Goal: Obtain resource: Download file/media

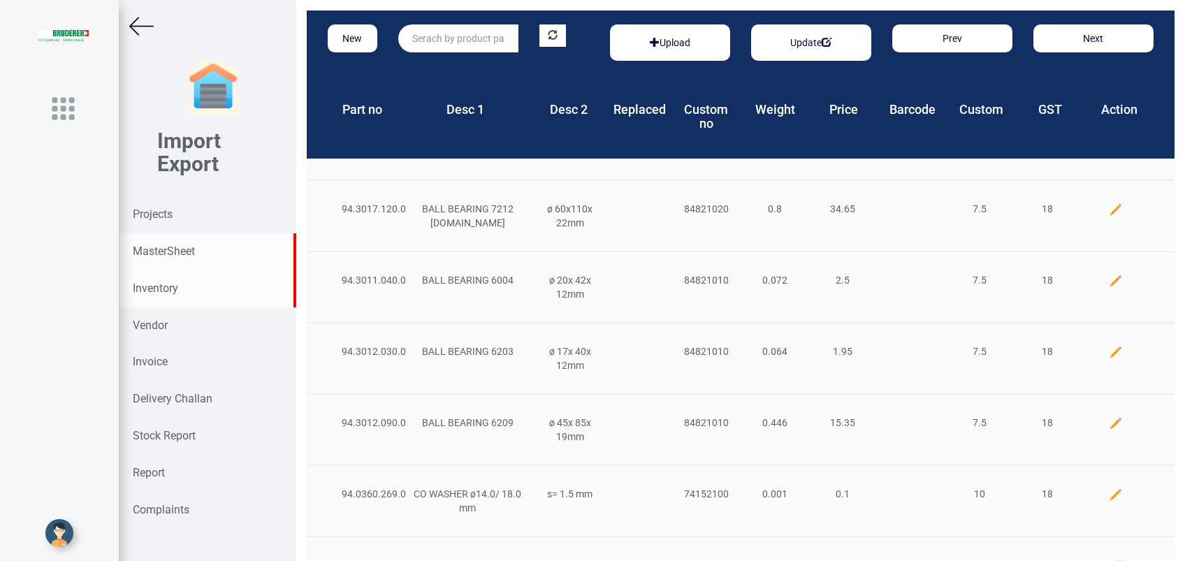
click at [152, 291] on strong "Inventory" at bounding box center [155, 287] width 45 height 13
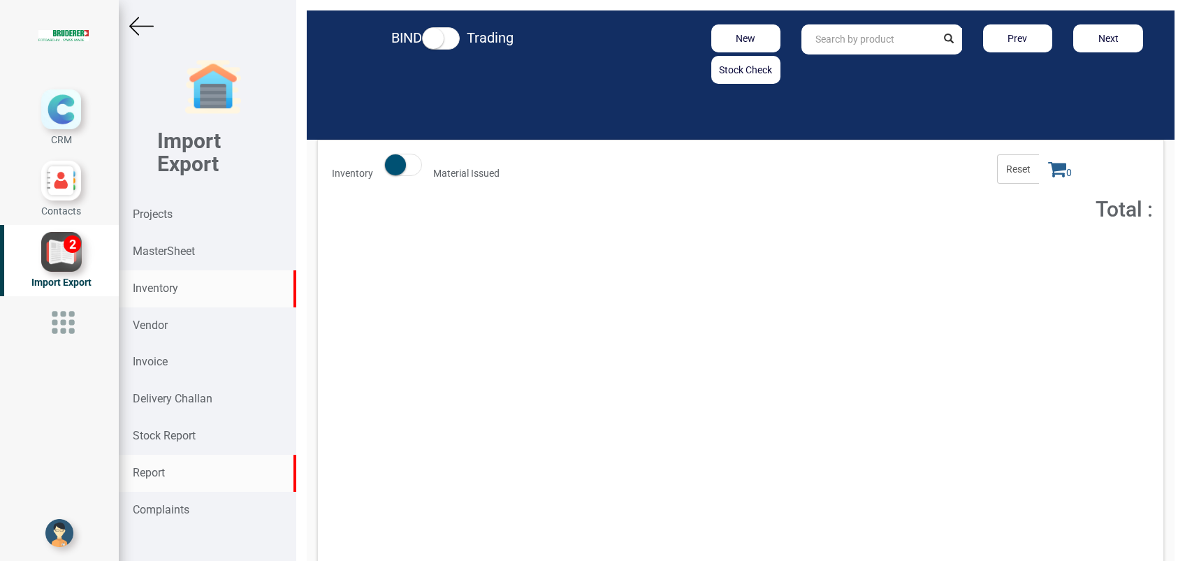
click at [158, 469] on strong "Report" at bounding box center [149, 472] width 32 height 13
select select
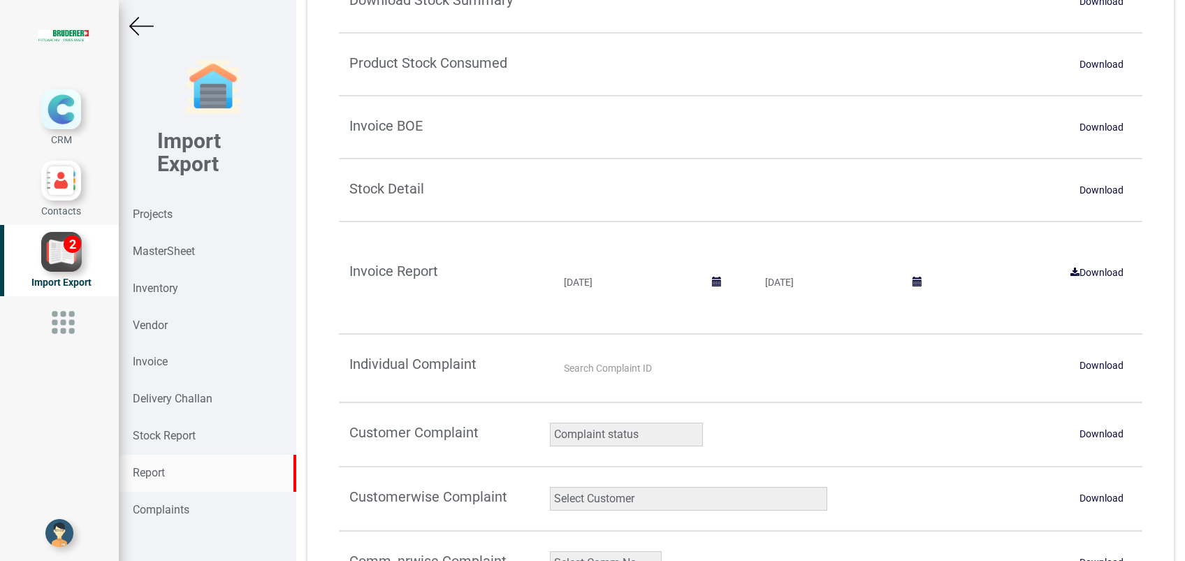
scroll to position [465, 0]
click at [1106, 189] on link "Download" at bounding box center [1101, 188] width 61 height 22
click at [146, 209] on strong "Projects" at bounding box center [153, 213] width 40 height 13
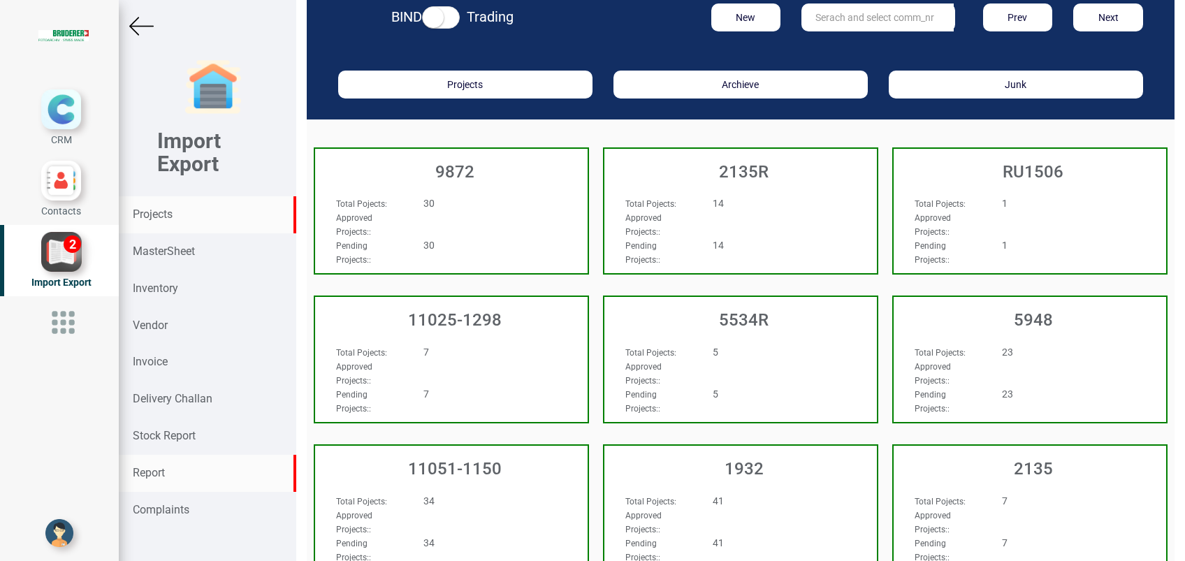
click at [173, 469] on div "Report" at bounding box center [207, 473] width 177 height 37
select select
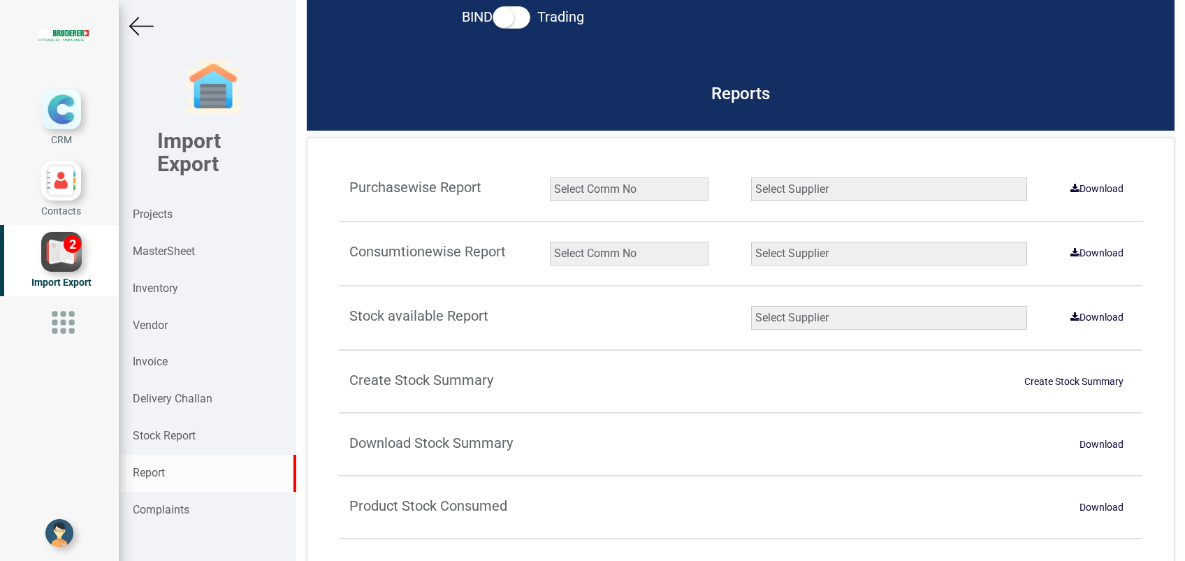
click at [570, 257] on select "Select Comm No 9872 2135R RU1506 11025-1298 5534R 5948 11051-1150 1932 2135 202…" at bounding box center [629, 254] width 159 height 24
select select "string:5965"
click at [550, 242] on select "Select Comm No 9872 2135R RU1506 11025-1298 5534R 5948 11051-1150 1932 2135 202…" at bounding box center [629, 254] width 159 height 24
click at [787, 258] on select "Select Supplier All Supplier XNG Automation solutions [PERSON_NAME] Beckhoff Au…" at bounding box center [889, 254] width 276 height 24
select select "string:all"
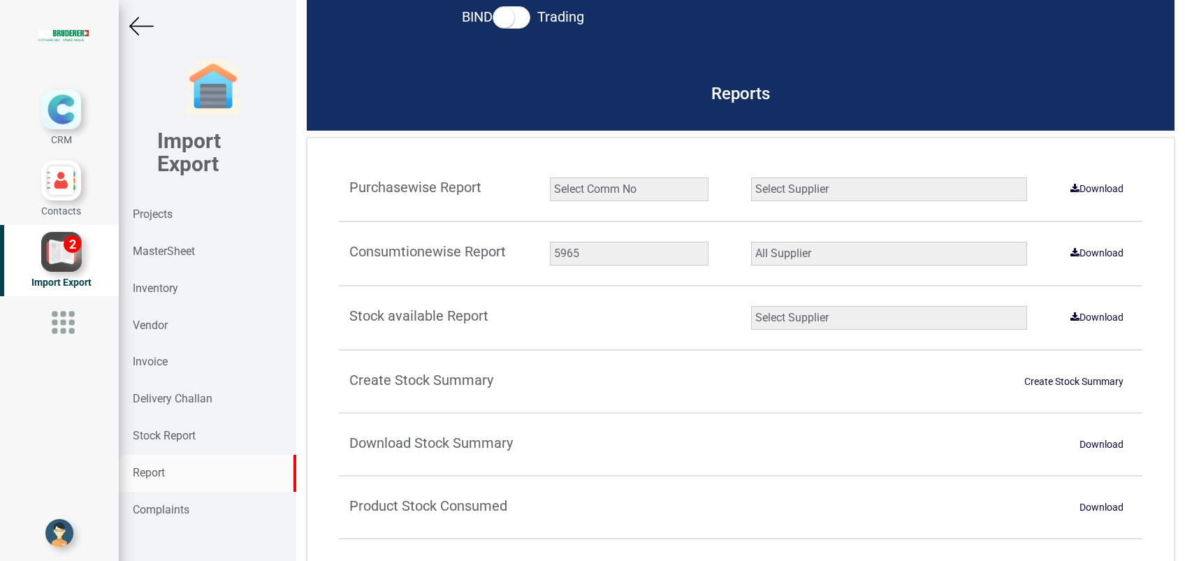
click at [751, 242] on select "Select Supplier All Supplier XNG Automation solutions [PERSON_NAME] Beckhoff Au…" at bounding box center [889, 254] width 276 height 24
click at [1084, 259] on link "Download" at bounding box center [1097, 253] width 70 height 22
click at [558, 255] on select "Select Comm No 9872 2135R RU1506 11025-1298 5534R 5948 11051-1150 1932 2135 202…" at bounding box center [629, 254] width 159 height 24
click at [550, 242] on select "Select Comm No 9872 2135R RU1506 11025-1298 5534R 5948 11051-1150 1932 2135 202…" at bounding box center [629, 254] width 159 height 24
click at [1101, 247] on link "Download" at bounding box center [1097, 253] width 70 height 22
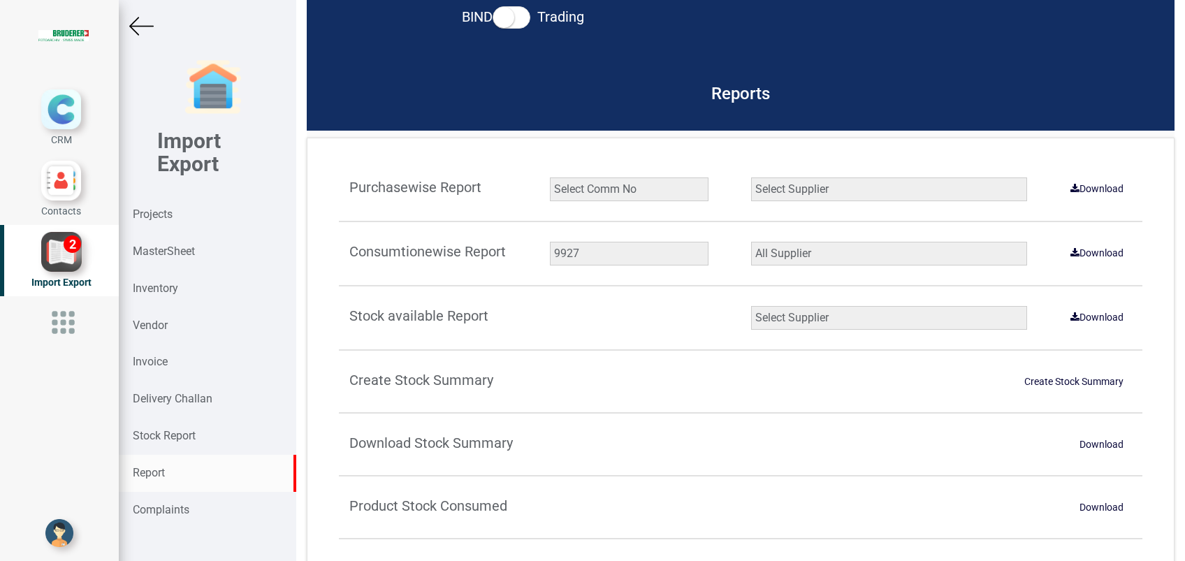
click at [578, 253] on select "Select Comm No 9872 2135R RU1506 11025-1298 5534R 5948 11051-1150 1932 2135 202…" at bounding box center [629, 254] width 159 height 24
click at [550, 242] on select "Select Comm No 9872 2135R RU1506 11025-1298 5534R 5948 11051-1150 1932 2135 202…" at bounding box center [629, 254] width 159 height 24
click at [578, 253] on select "Select Comm No 9872 2135R RU1506 11025-1298 5534R 5948 11051-1150 1932 2135 202…" at bounding box center [629, 254] width 159 height 24
click at [796, 257] on select "Select Supplier All Supplier XNG Automation solutions [PERSON_NAME] Beckhoff Au…" at bounding box center [889, 254] width 276 height 24
click at [751, 242] on select "Select Supplier All Supplier XNG Automation solutions [PERSON_NAME] Beckhoff Au…" at bounding box center [889, 254] width 276 height 24
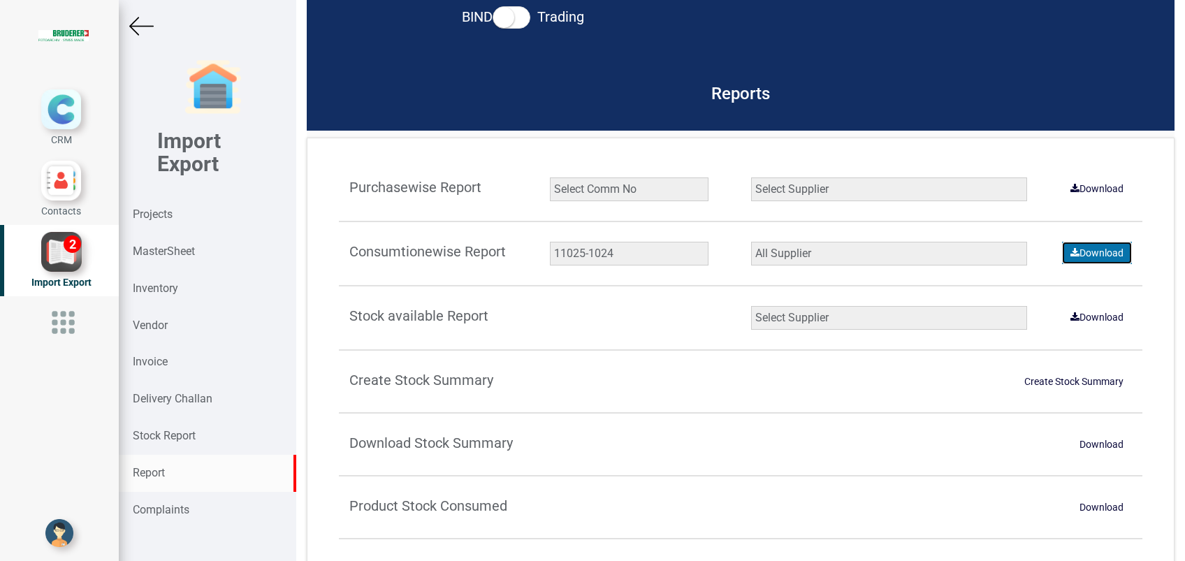
click at [1071, 248] on link "Download" at bounding box center [1097, 253] width 70 height 22
click at [599, 256] on select "Select Comm No 9872 2135R RU1506 11025-1298 5534R 5948 11051-1150 1932 2135 202…" at bounding box center [629, 254] width 159 height 24
click at [550, 242] on select "Select Comm No 9872 2135R RU1506 11025-1298 5534R 5948 11051-1150 1932 2135 202…" at bounding box center [629, 254] width 159 height 24
click at [1093, 256] on link "Download" at bounding box center [1097, 253] width 70 height 22
click at [599, 253] on select "Select Comm No 9872 2135R RU1506 11025-1298 5534R 5948 11051-1150 1932 2135 202…" at bounding box center [629, 254] width 159 height 24
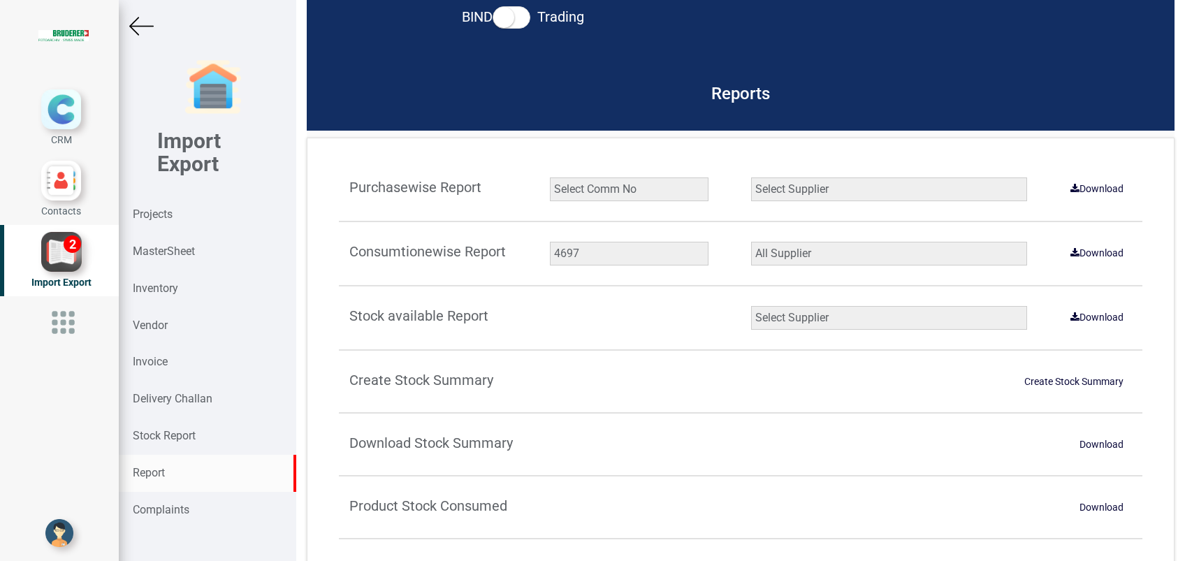
click at [562, 373] on div "Create Stock Summary Create Stock Summary" at bounding box center [740, 391] width 803 height 43
click at [598, 251] on select "Select Comm No 9872 2135R RU1506 11025-1298 5534R 5948 11051-1150 1932 2135 202…" at bounding box center [629, 254] width 159 height 24
select select "string:7547"
click at [550, 242] on select "Select Comm No 9872 2135R RU1506 11025-1298 5534R 5948 11051-1150 1932 2135 202…" at bounding box center [629, 254] width 159 height 24
click at [1074, 254] on link "Download" at bounding box center [1097, 253] width 70 height 22
